Goal: Obtain resource: Download file/media

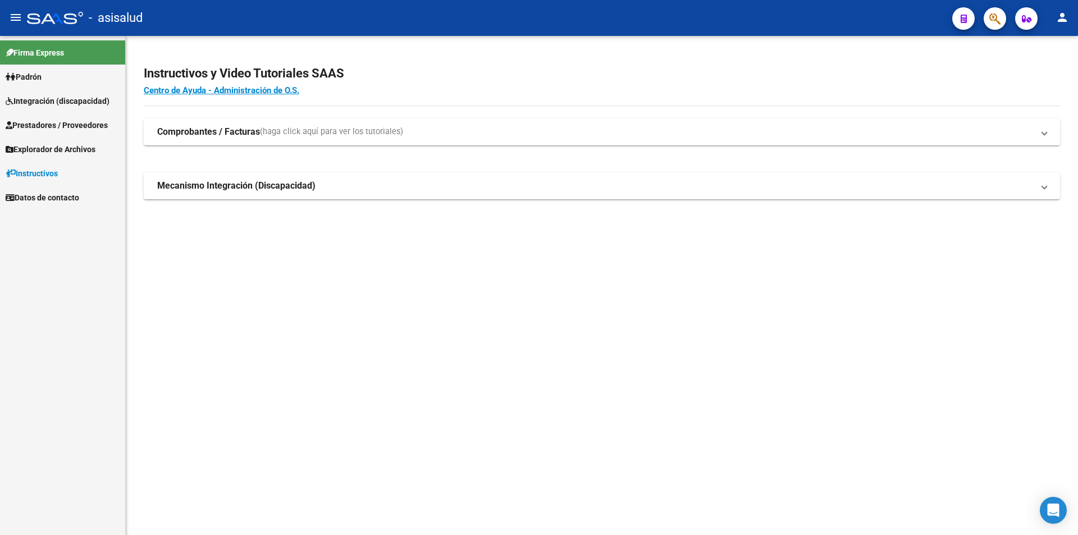
click at [59, 97] on span "Integración (discapacidad)" at bounding box center [58, 101] width 104 height 12
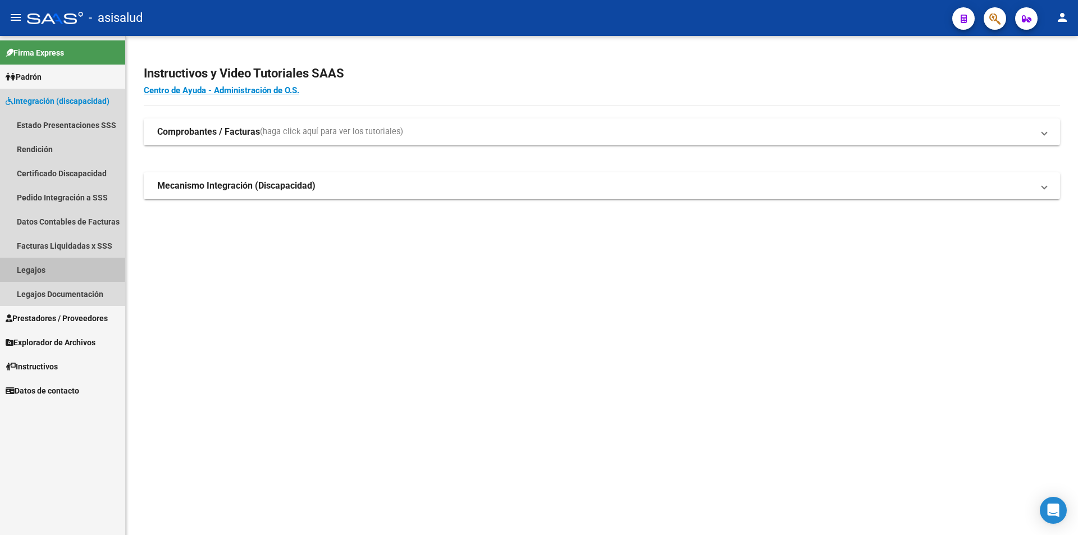
click at [28, 266] on link "Legajos" at bounding box center [62, 270] width 125 height 24
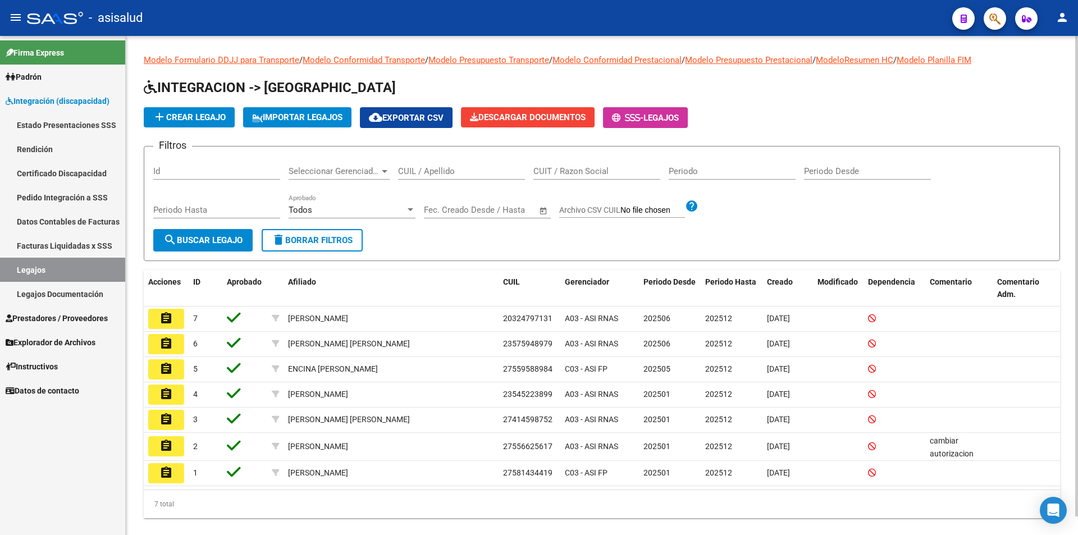
click at [450, 173] on input "CUIL / Apellido" at bounding box center [461, 171] width 127 height 10
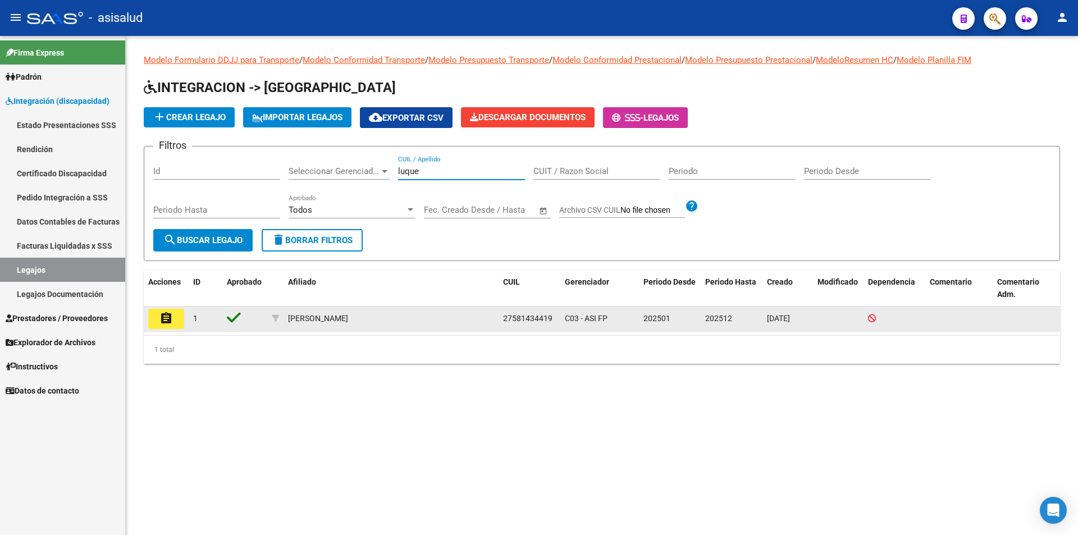
type input "luque"
click at [168, 319] on mat-icon "assignment" at bounding box center [165, 318] width 13 height 13
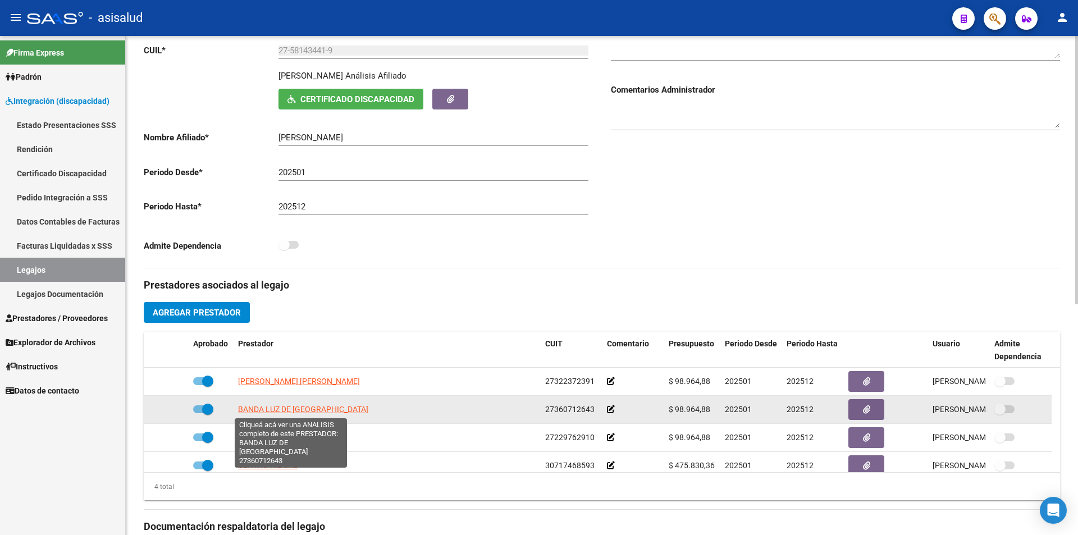
click at [303, 411] on span "BANDA LUZ DE [GEOGRAPHIC_DATA]" at bounding box center [303, 409] width 130 height 9
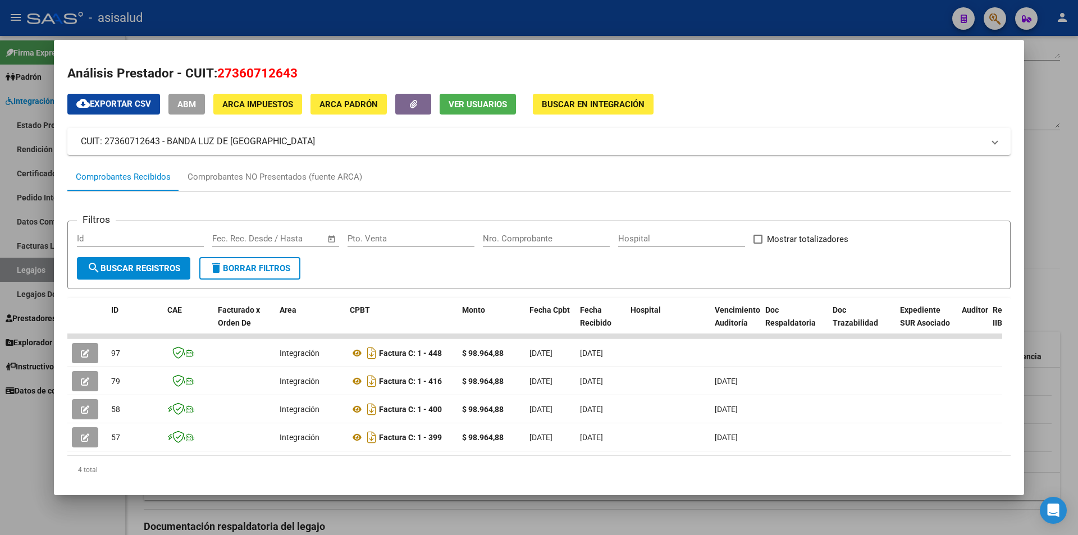
click at [579, 28] on div at bounding box center [539, 267] width 1078 height 535
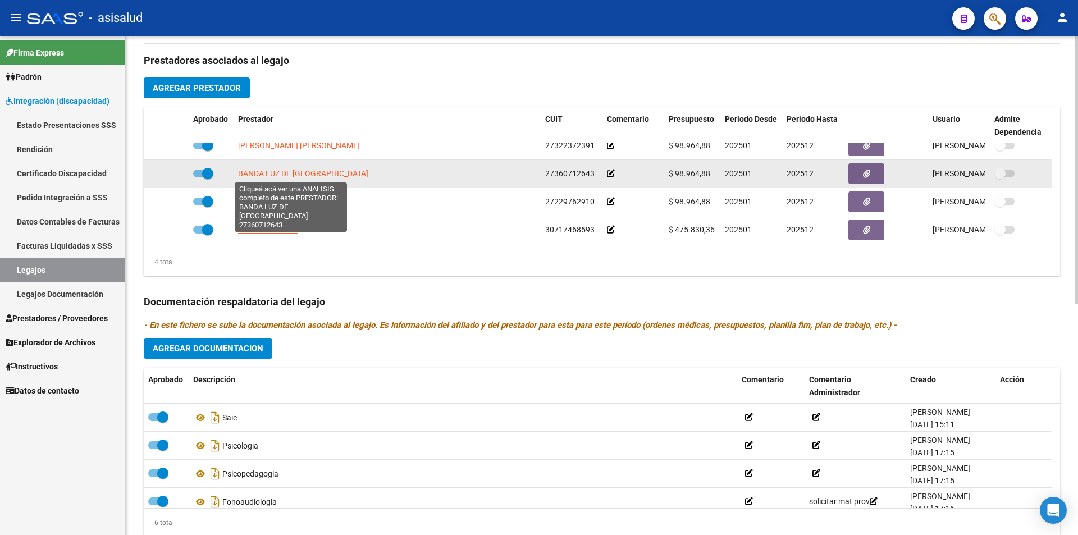
click at [295, 176] on span "BANDA LUZ DE [GEOGRAPHIC_DATA]" at bounding box center [303, 173] width 130 height 9
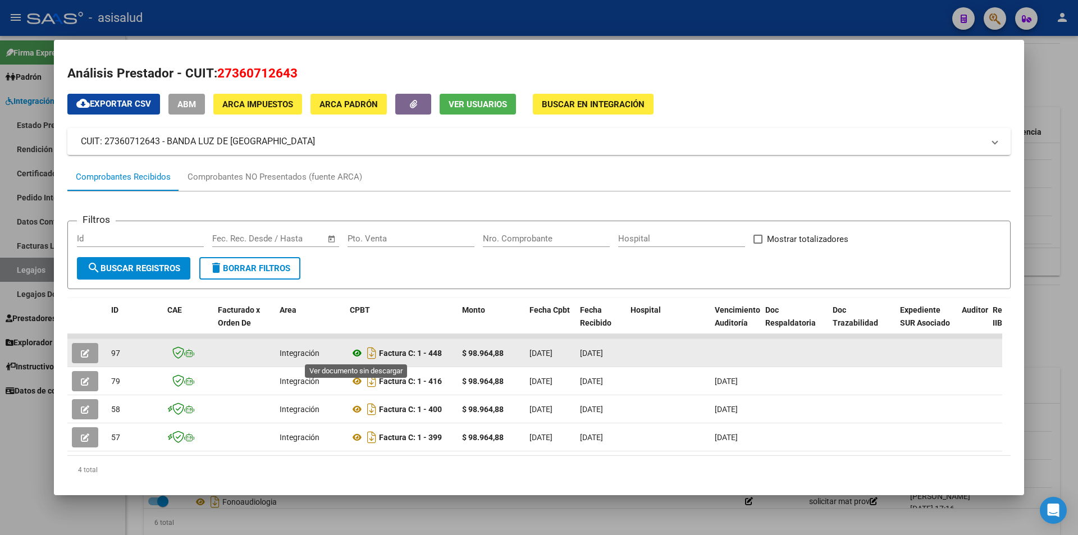
click at [356, 356] on icon at bounding box center [357, 352] width 15 height 13
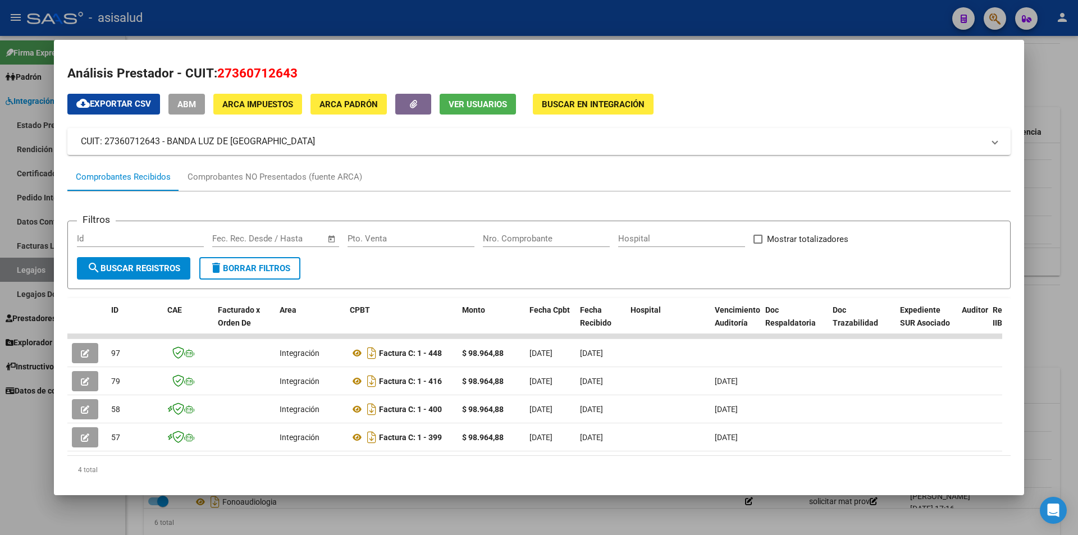
click at [849, 25] on div at bounding box center [539, 267] width 1078 height 535
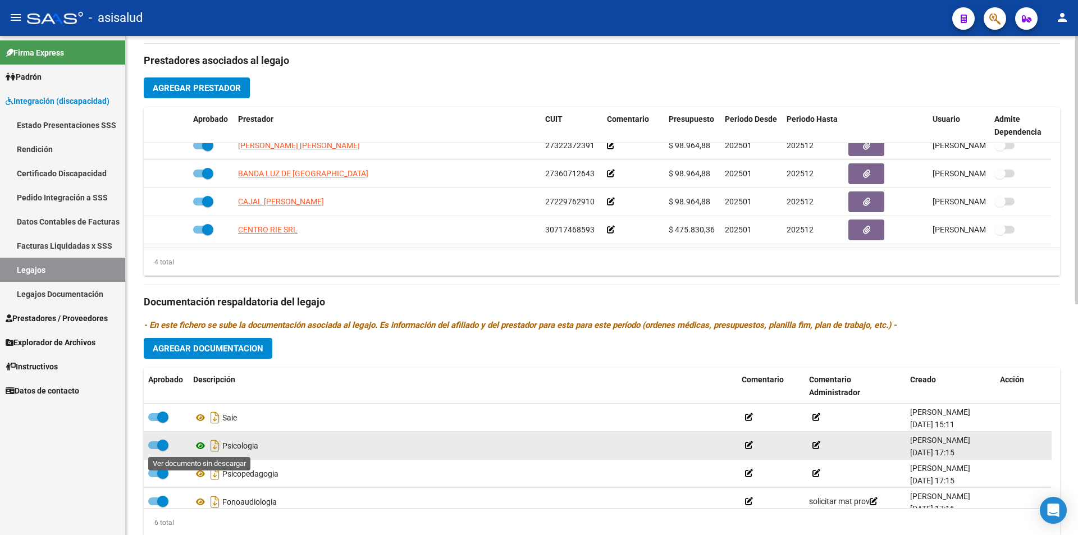
click at [202, 446] on icon at bounding box center [200, 445] width 15 height 13
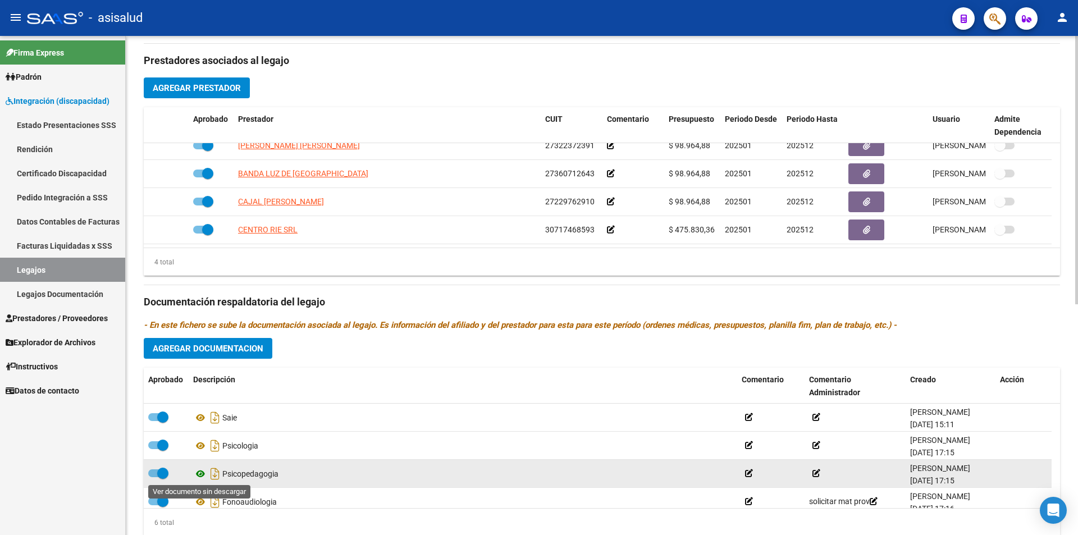
click at [204, 472] on icon at bounding box center [200, 473] width 15 height 13
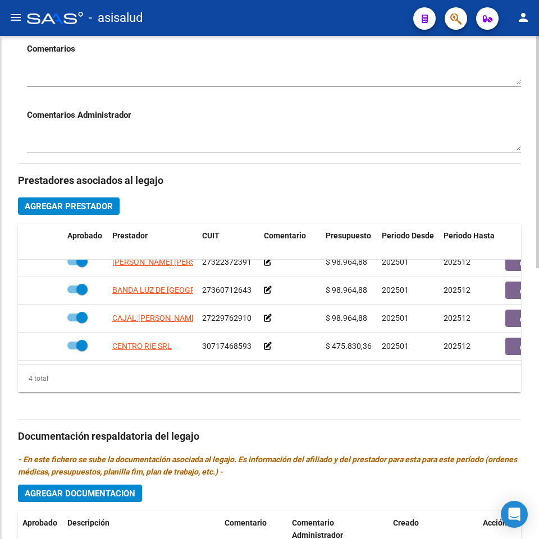
scroll to position [405, 0]
